Goal: Entertainment & Leisure: Consume media (video, audio)

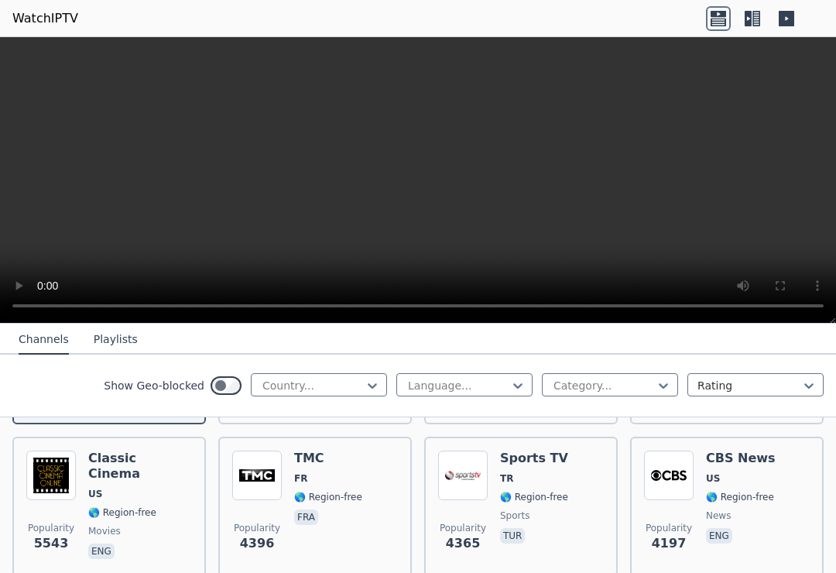
scroll to position [317, 0]
click at [608, 467] on div "Popularity 4365 Sports TV TR 🌎 Region-free sports tur" at bounding box center [521, 506] width 194 height 139
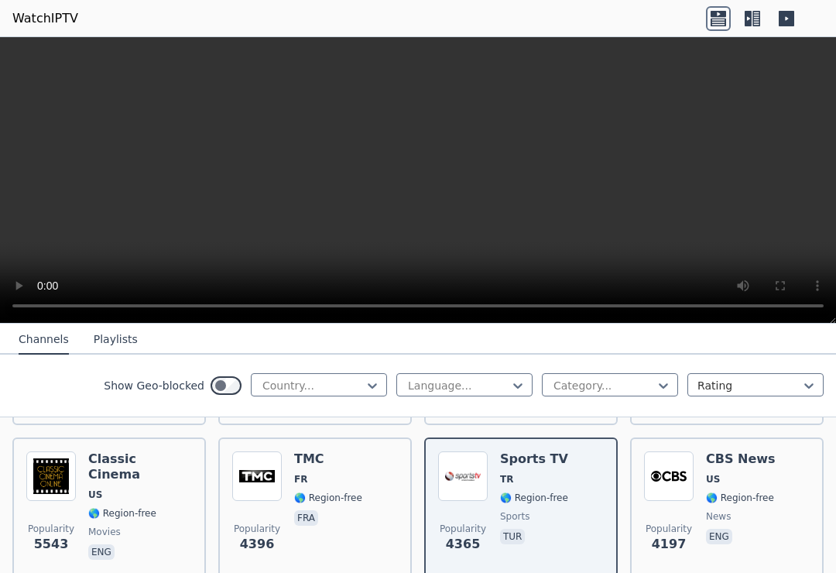
click at [427, 193] on video at bounding box center [418, 180] width 836 height 286
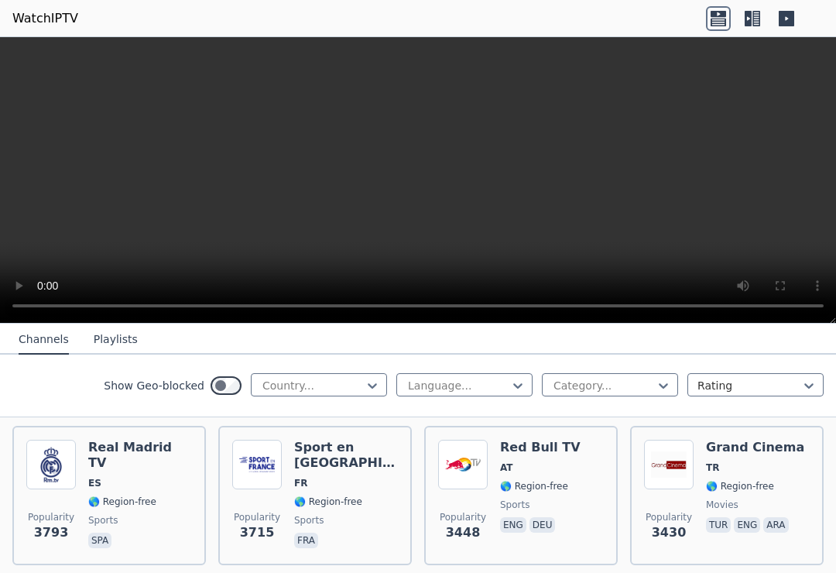
scroll to position [482, 0]
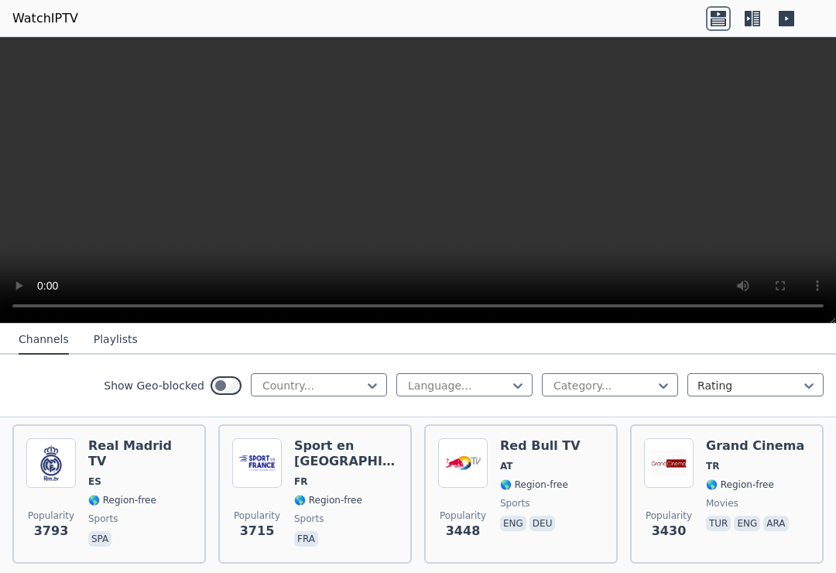
click at [242, 499] on div "Popularity 3715" at bounding box center [257, 493] width 50 height 111
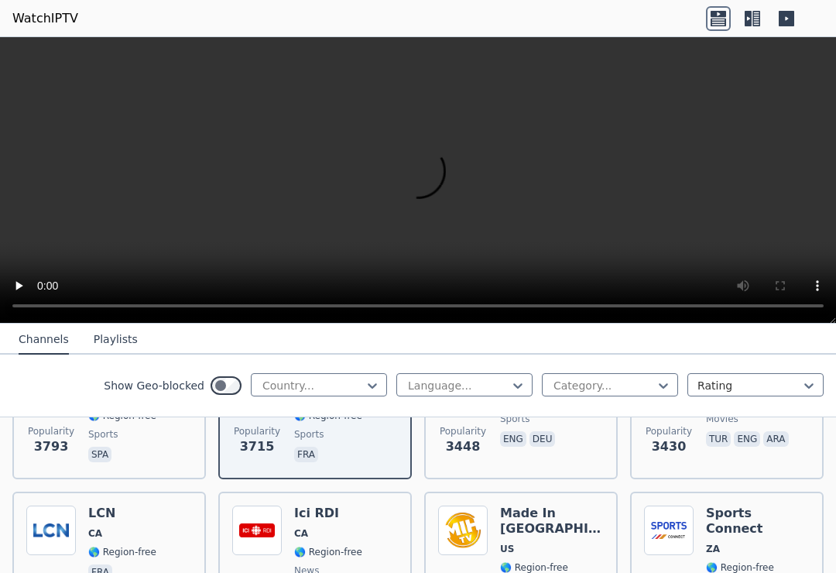
scroll to position [567, 0]
click at [418, 187] on video at bounding box center [418, 180] width 836 height 286
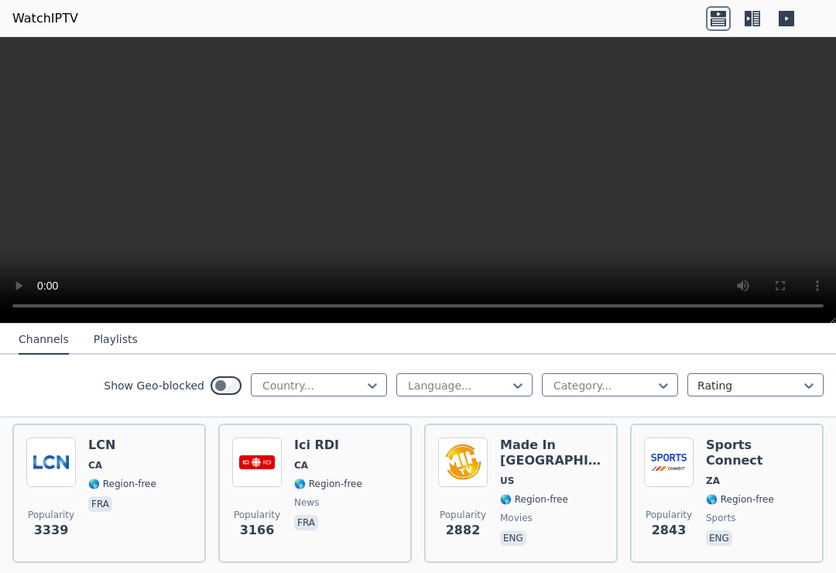
scroll to position [635, 0]
click at [768, 471] on div "Sports Connect ZA 🌎 Region-free sports eng" at bounding box center [758, 492] width 104 height 111
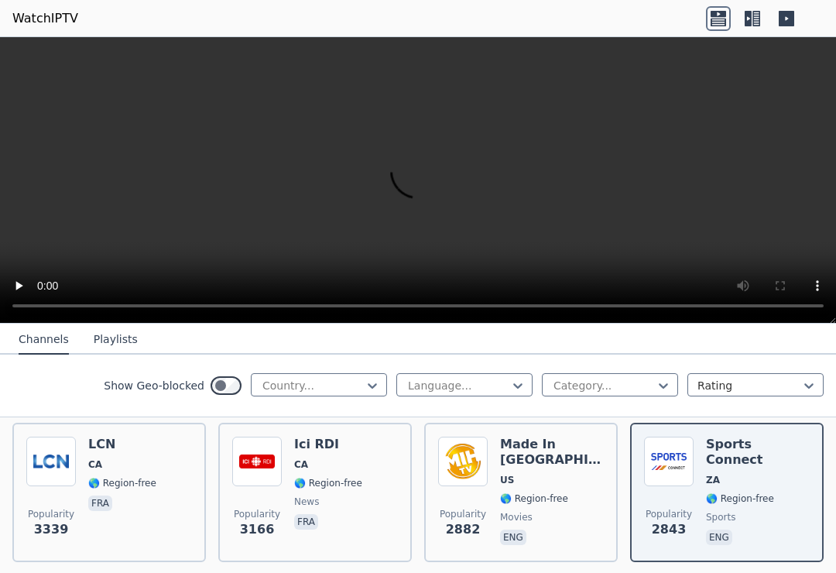
click at [398, 180] on video at bounding box center [418, 180] width 836 height 286
click at [418, 206] on video at bounding box center [418, 180] width 836 height 286
click at [30, 194] on video at bounding box center [418, 180] width 836 height 286
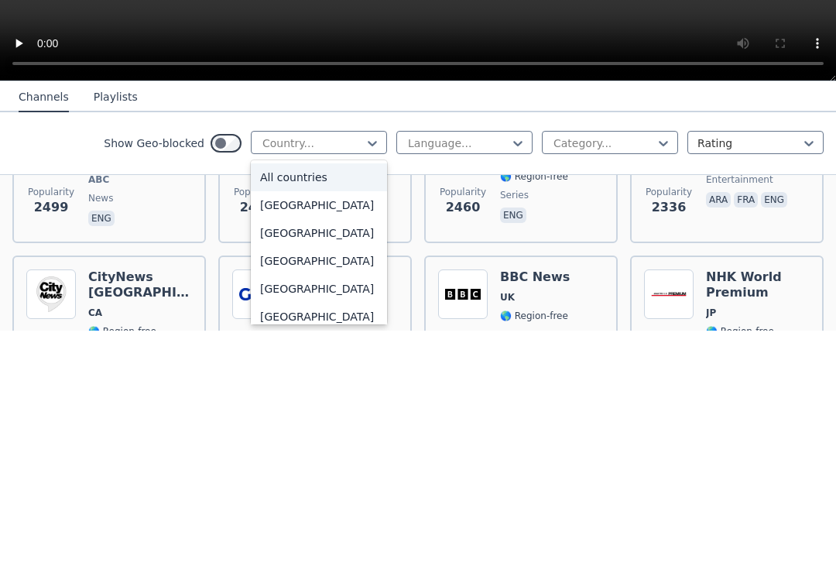
scroll to position [1020, 0]
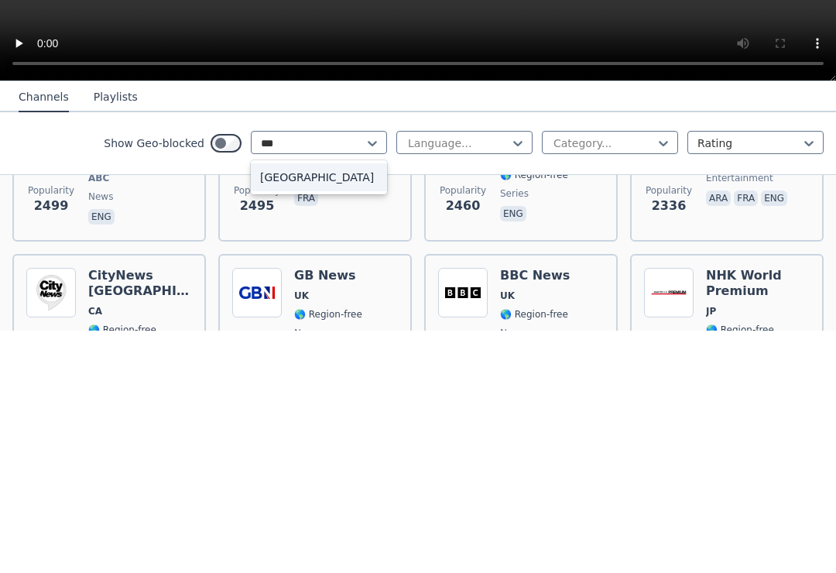
click at [331, 406] on div "[GEOGRAPHIC_DATA]" at bounding box center [319, 420] width 136 height 28
type input "***"
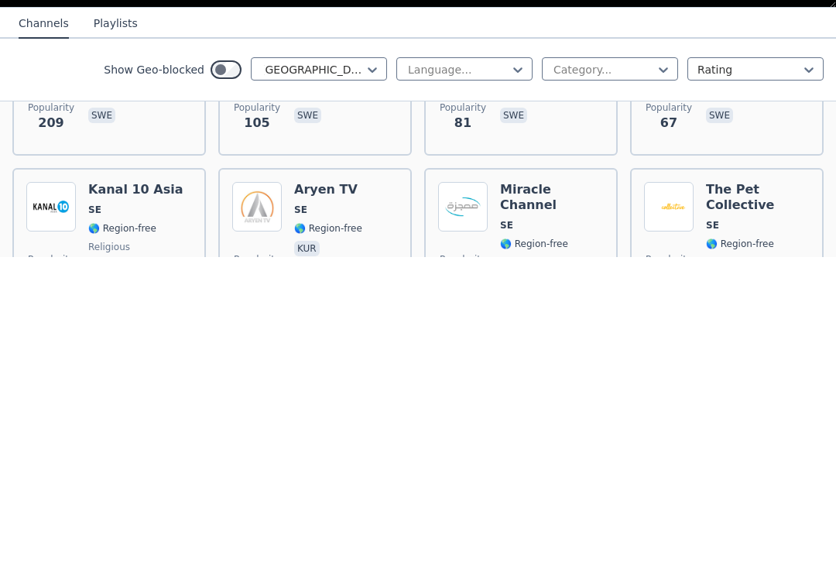
click at [334, 423] on span "swe" at bounding box center [328, 432] width 68 height 19
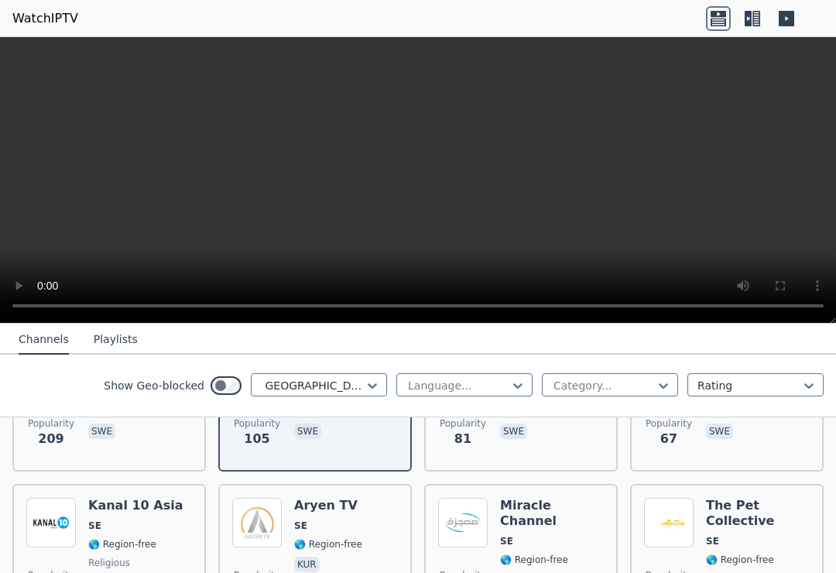
click at [322, 405] on div "Show Geo-blocked Sweden Language... Category... Rating" at bounding box center [418, 386] width 836 height 63
click at [315, 368] on div "Show Geo-blocked Sweden Language... Category... Rating" at bounding box center [418, 386] width 836 height 63
click at [314, 367] on div "Show Geo-blocked Sweden Language... Category... Rating" at bounding box center [418, 386] width 836 height 63
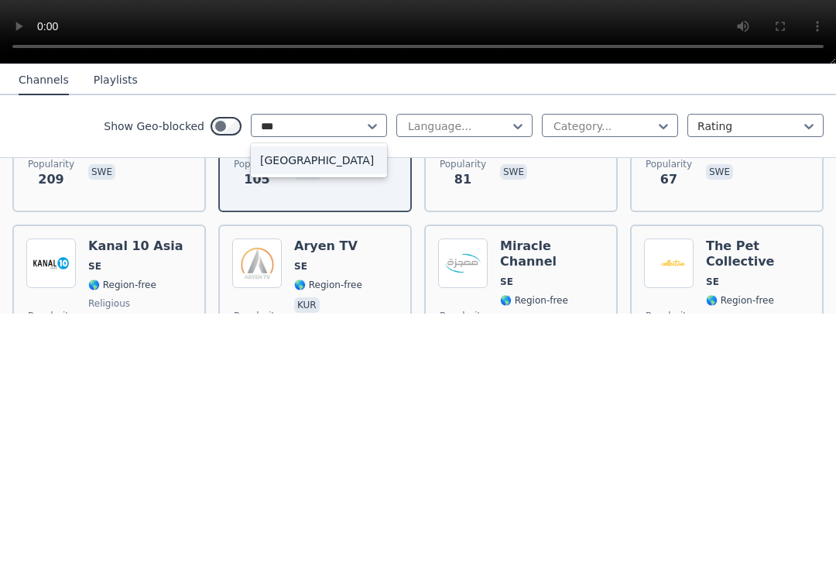
click at [341, 406] on div "[GEOGRAPHIC_DATA]" at bounding box center [319, 420] width 136 height 28
type input "***"
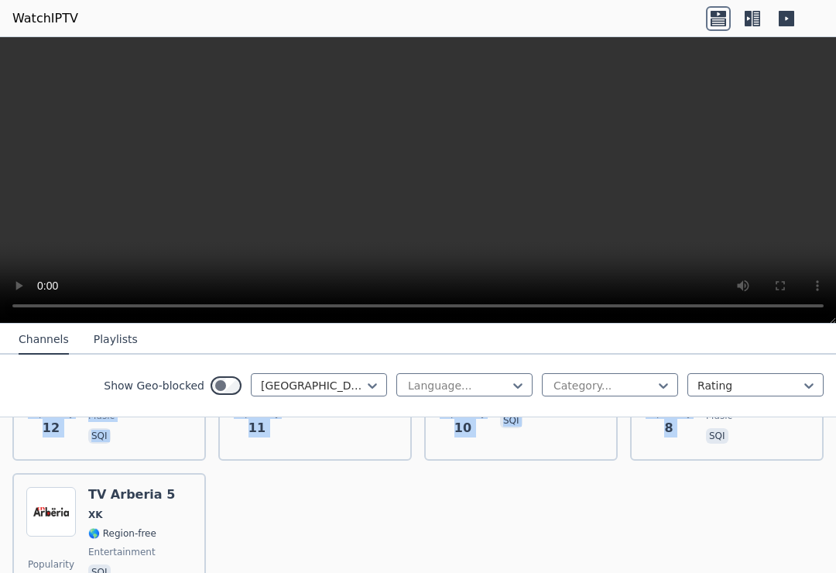
scroll to position [430, 0]
click at [656, 506] on div "Popularity 36 TV Arberia 3 Femije XK 🌎 Region-free kids sqi Popularity 29 TV Di…" at bounding box center [418, 390] width 836 height 468
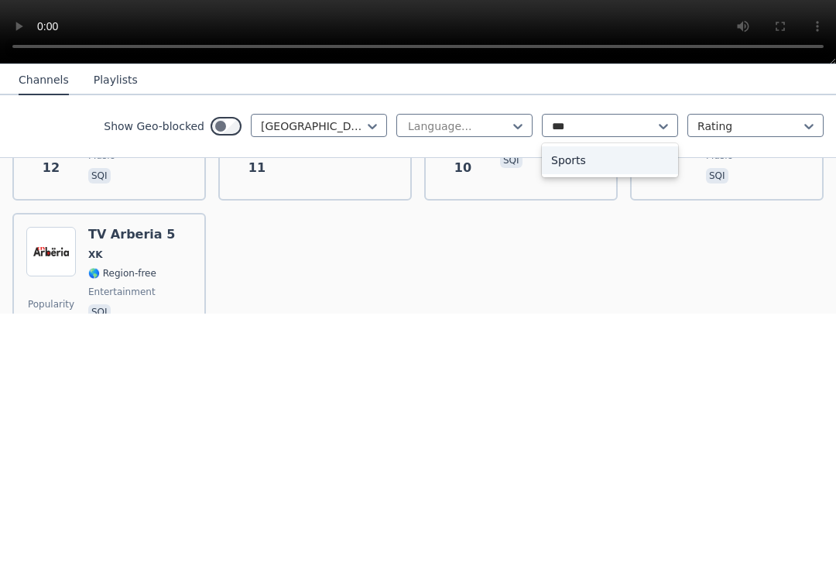
click at [596, 406] on div "Sports" at bounding box center [610, 420] width 136 height 28
type input "***"
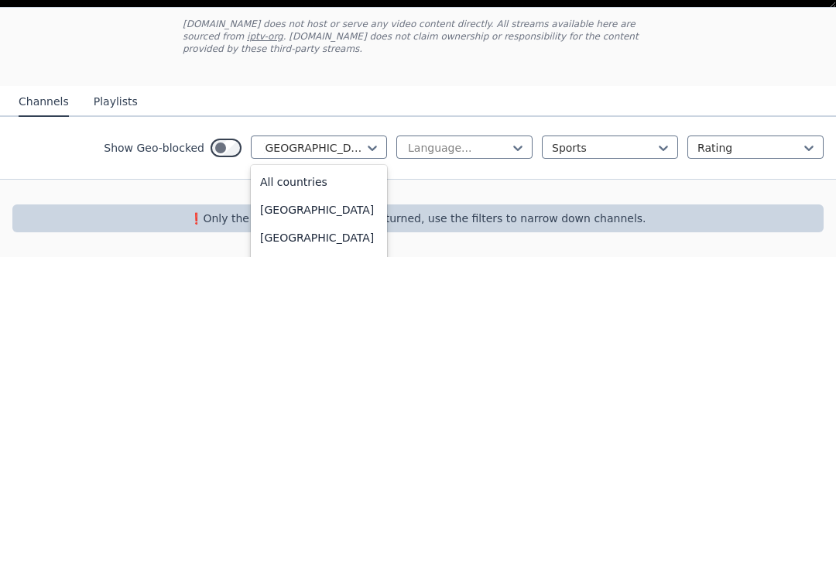
click at [320, 484] on div "All countries" at bounding box center [319, 498] width 136 height 28
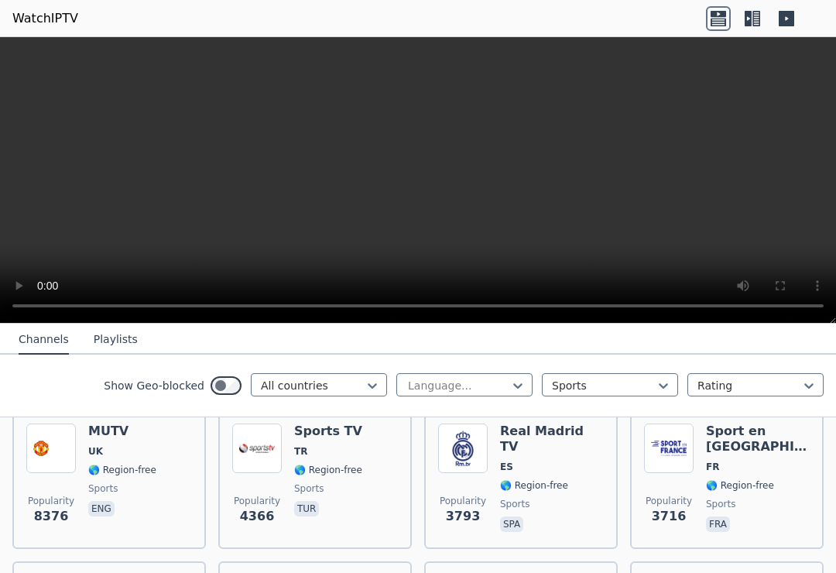
scroll to position [189, 0]
click at [57, 469] on img at bounding box center [51, 449] width 50 height 50
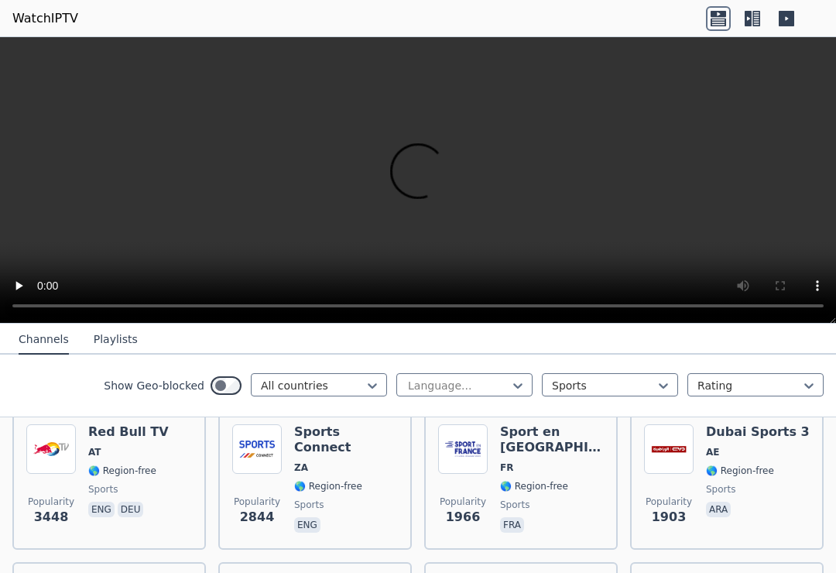
scroll to position [341, 0]
click at [365, 516] on span "eng" at bounding box center [346, 525] width 104 height 19
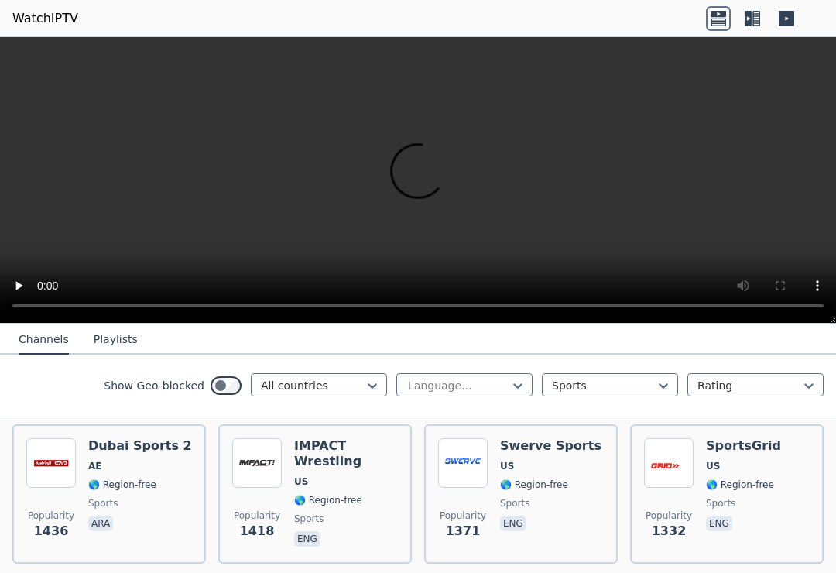
scroll to position [646, 0]
click at [463, 471] on img at bounding box center [463, 463] width 50 height 50
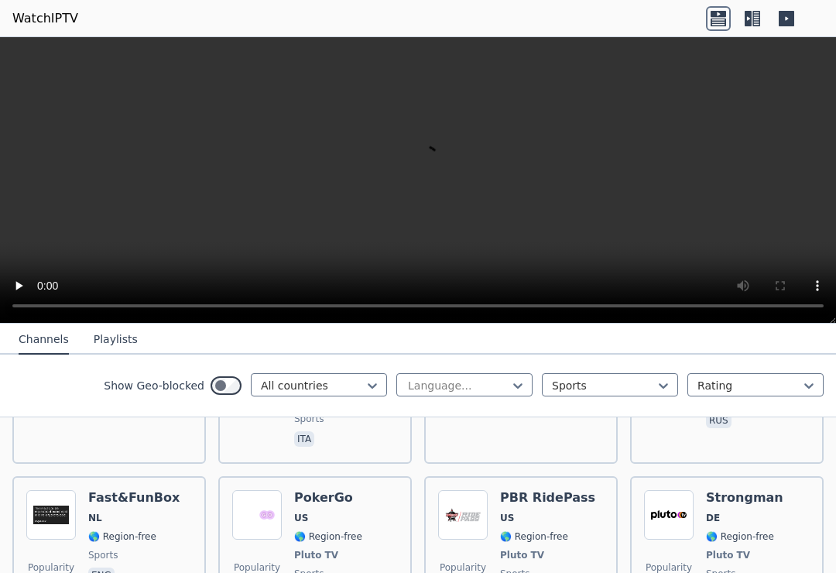
scroll to position [3609, 0]
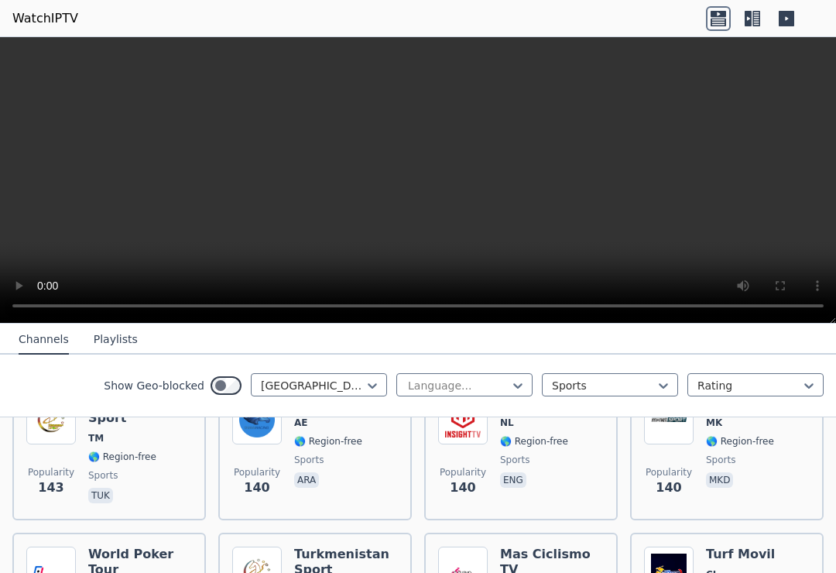
scroll to position [91, 0]
